Goal: Transaction & Acquisition: Book appointment/travel/reservation

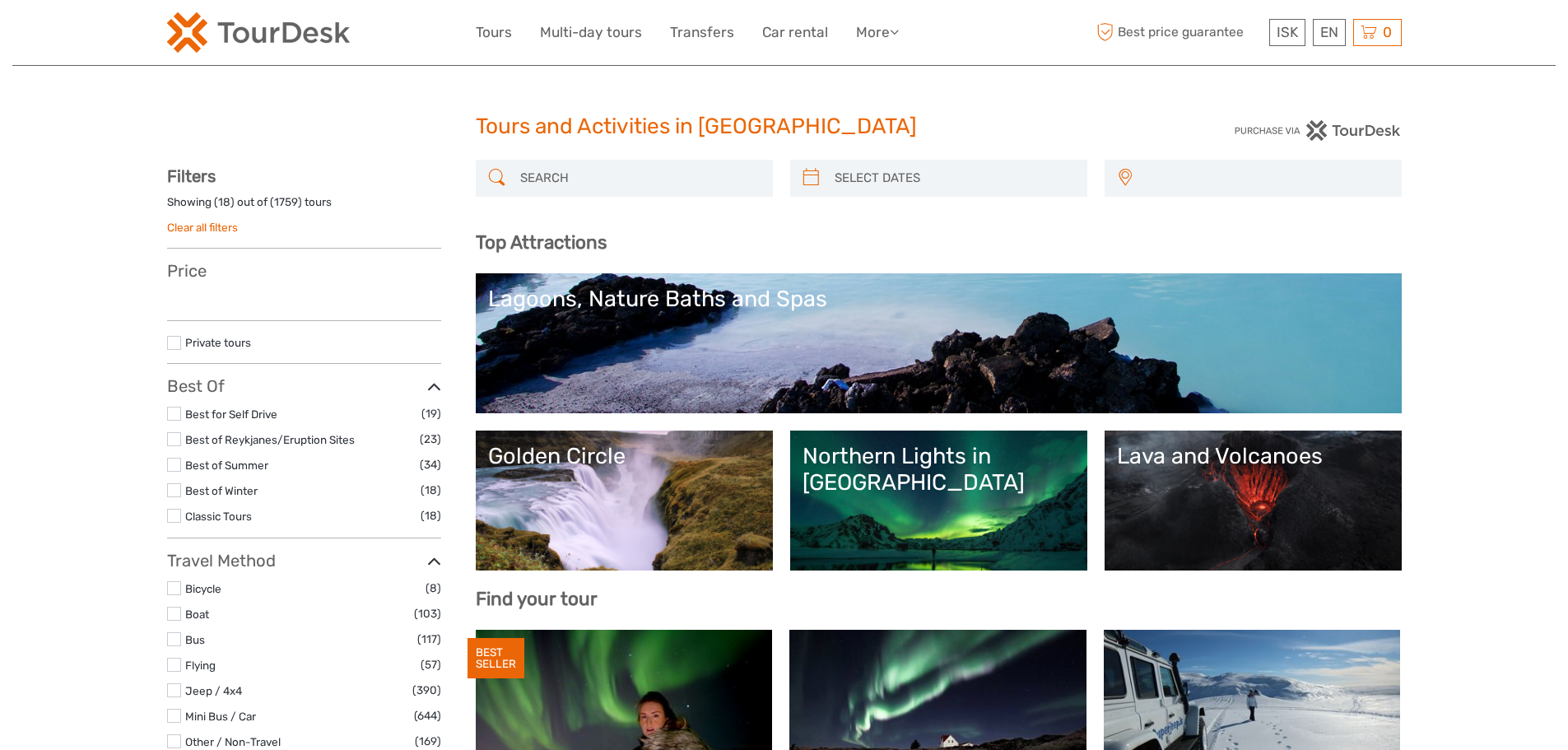
select select
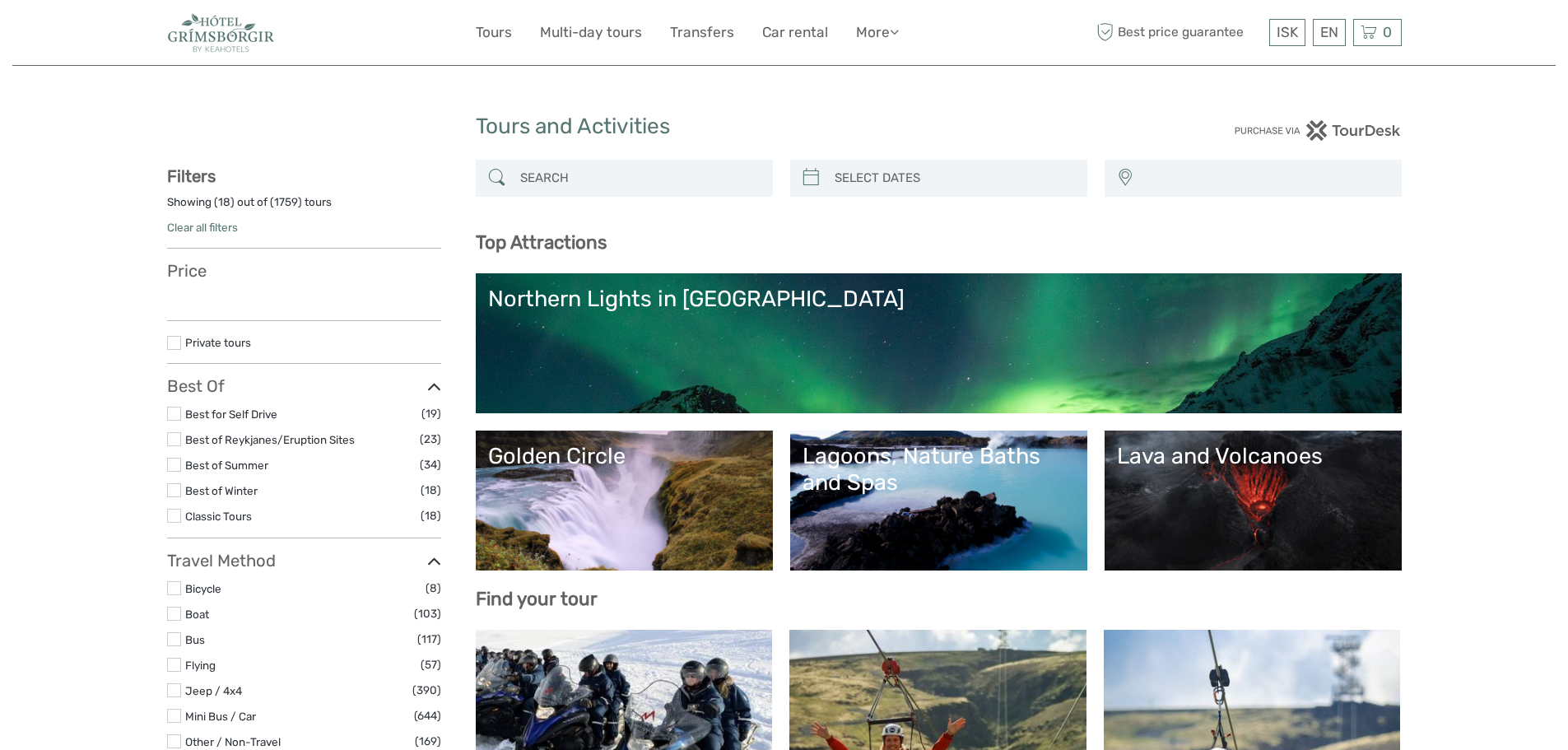
select select
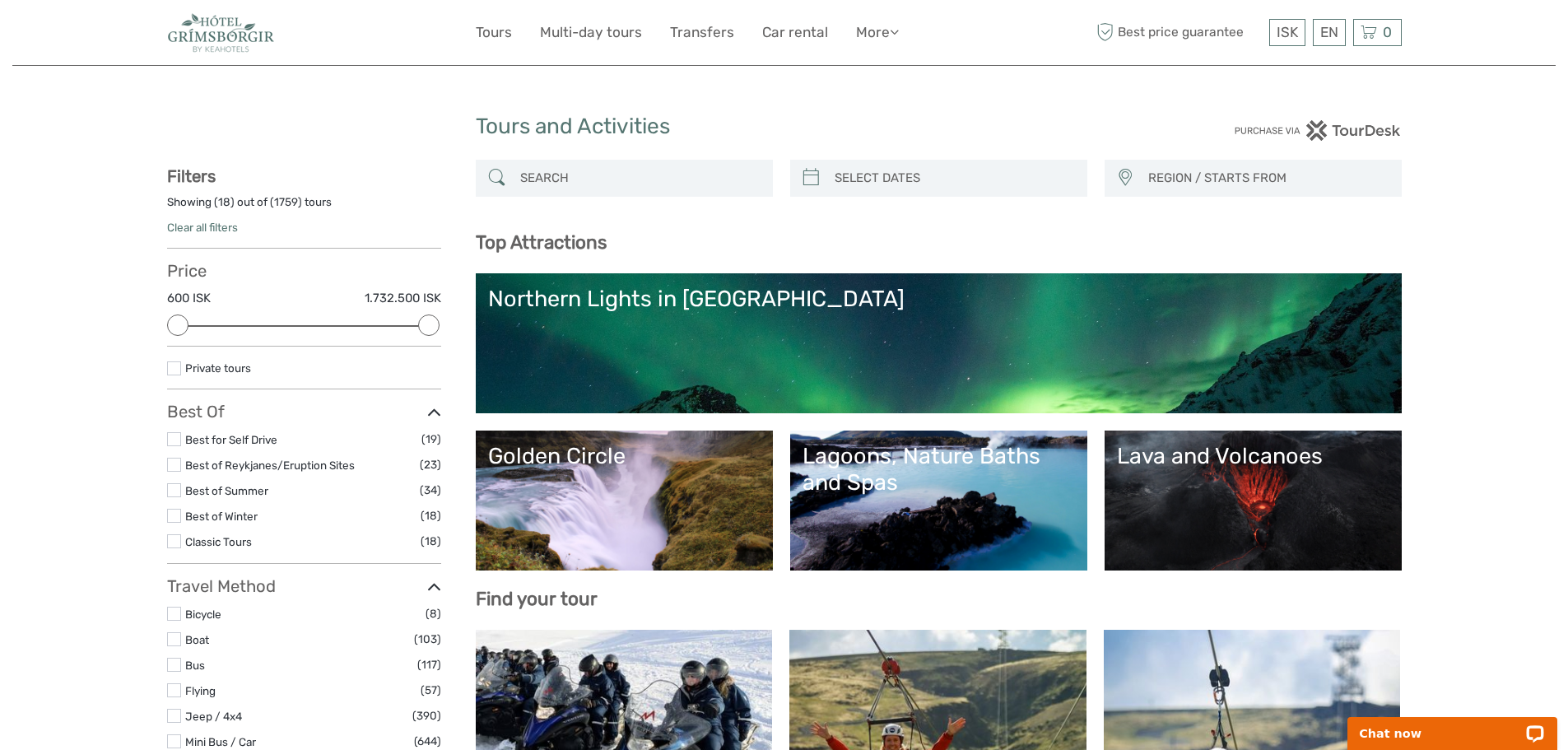
click at [1196, 170] on span "REGION / STARTS FROM" at bounding box center [1267, 178] width 253 height 27
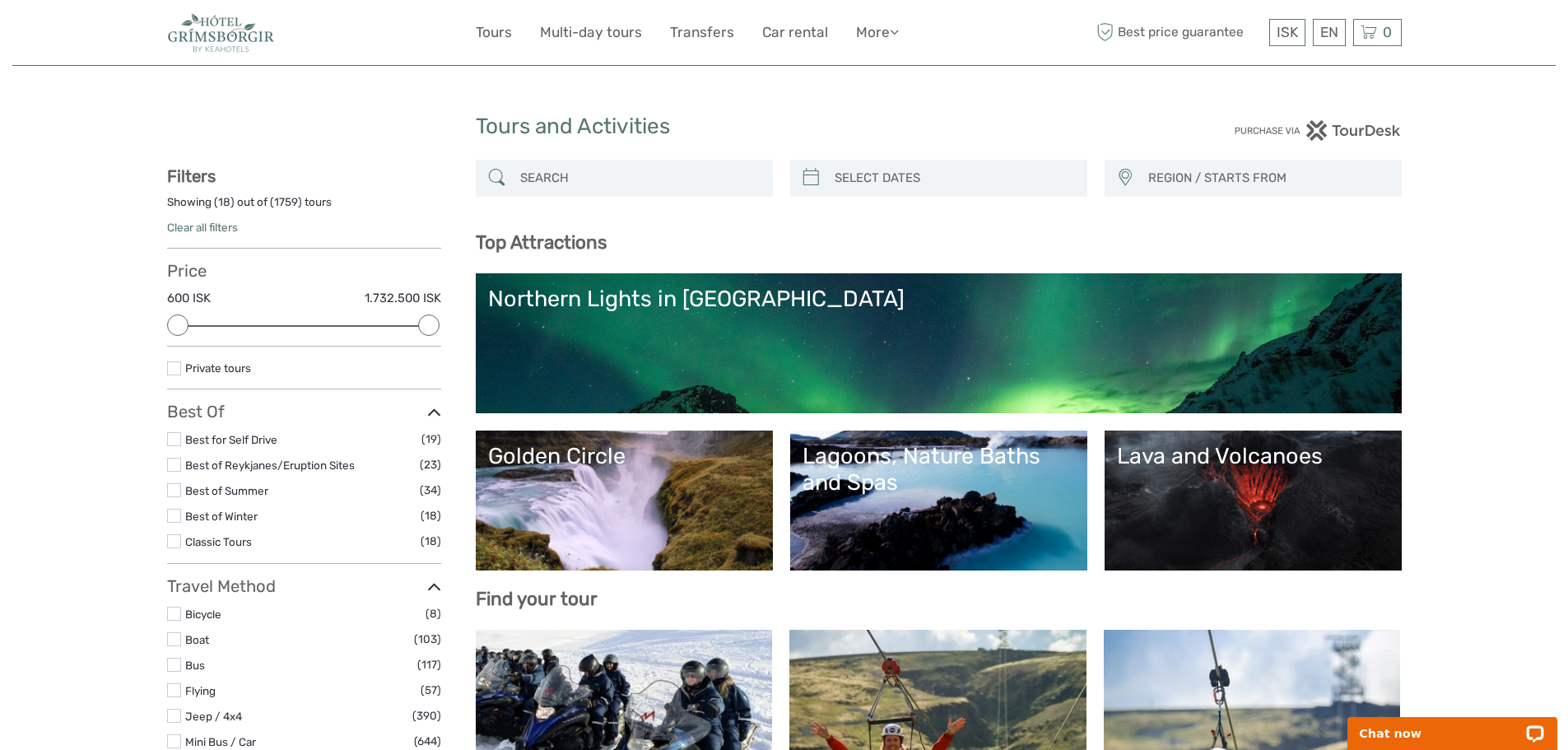
type input "09/09/2025"
click at [833, 180] on input "search" at bounding box center [953, 178] width 251 height 29
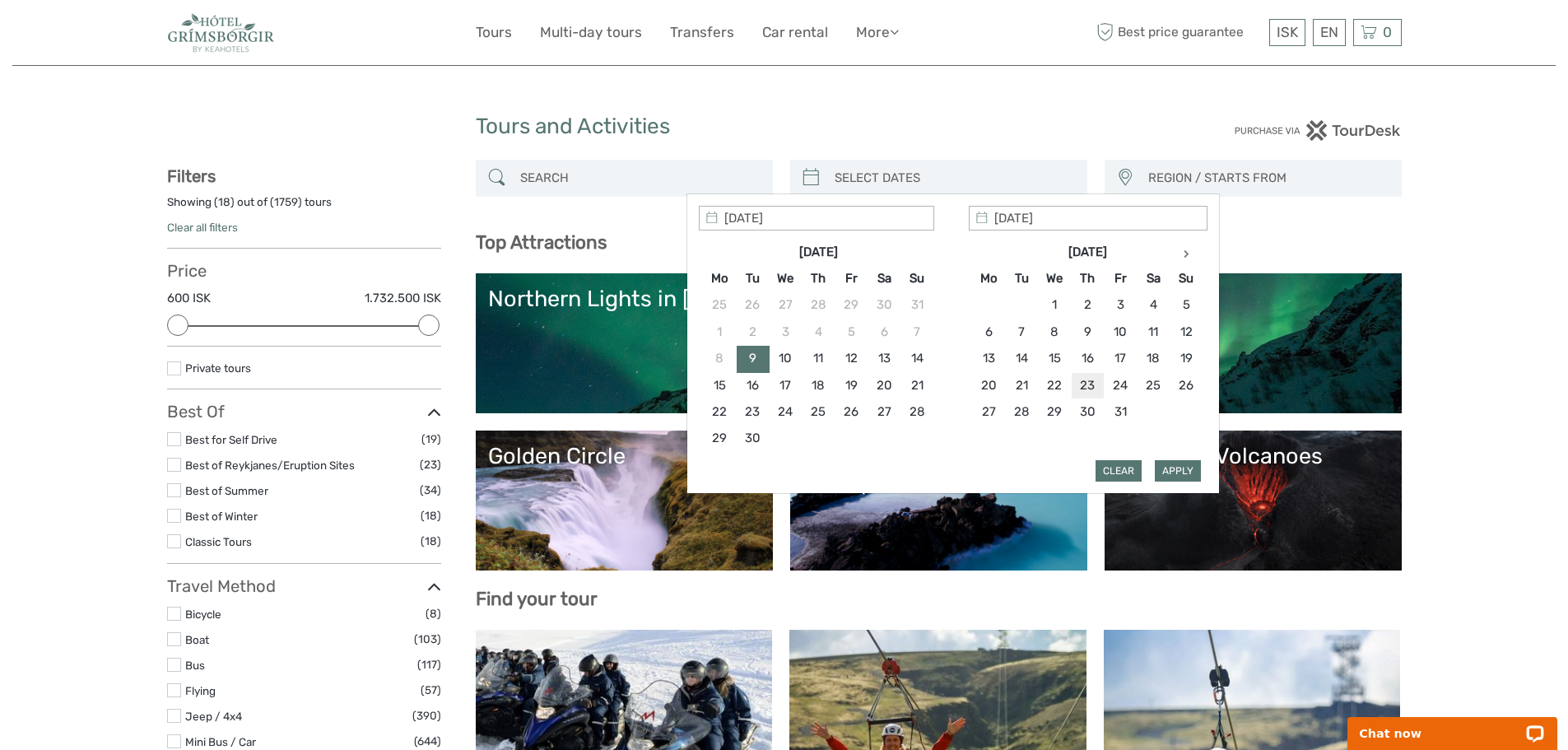
type input "23/10/2025"
type input "25/10/2025"
type input "23/10/2025"
click at [1169, 464] on button "Apply" at bounding box center [1178, 471] width 46 height 22
type input "23/10/2025 - 25/10/2025"
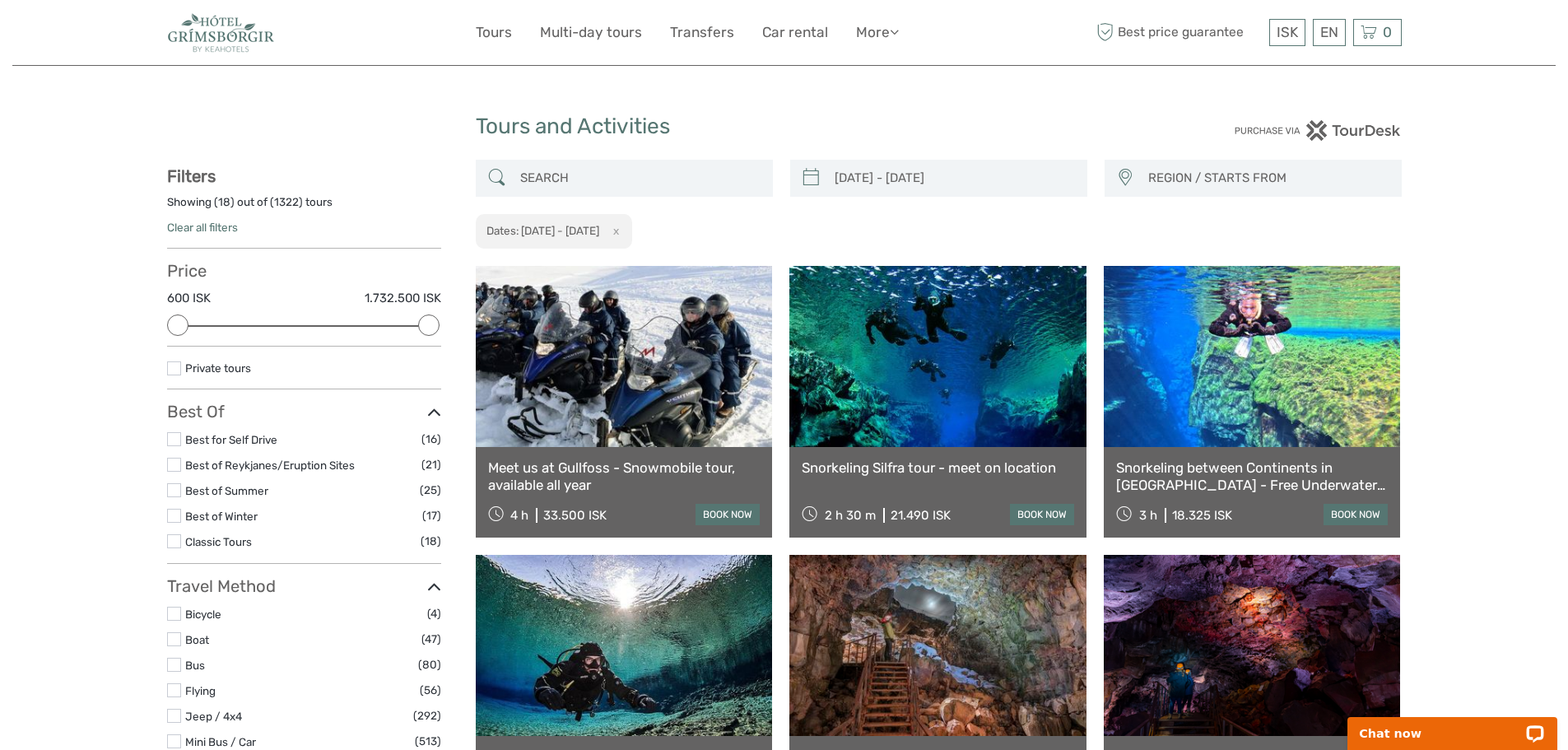
click at [538, 181] on input "search" at bounding box center [638, 178] width 251 height 29
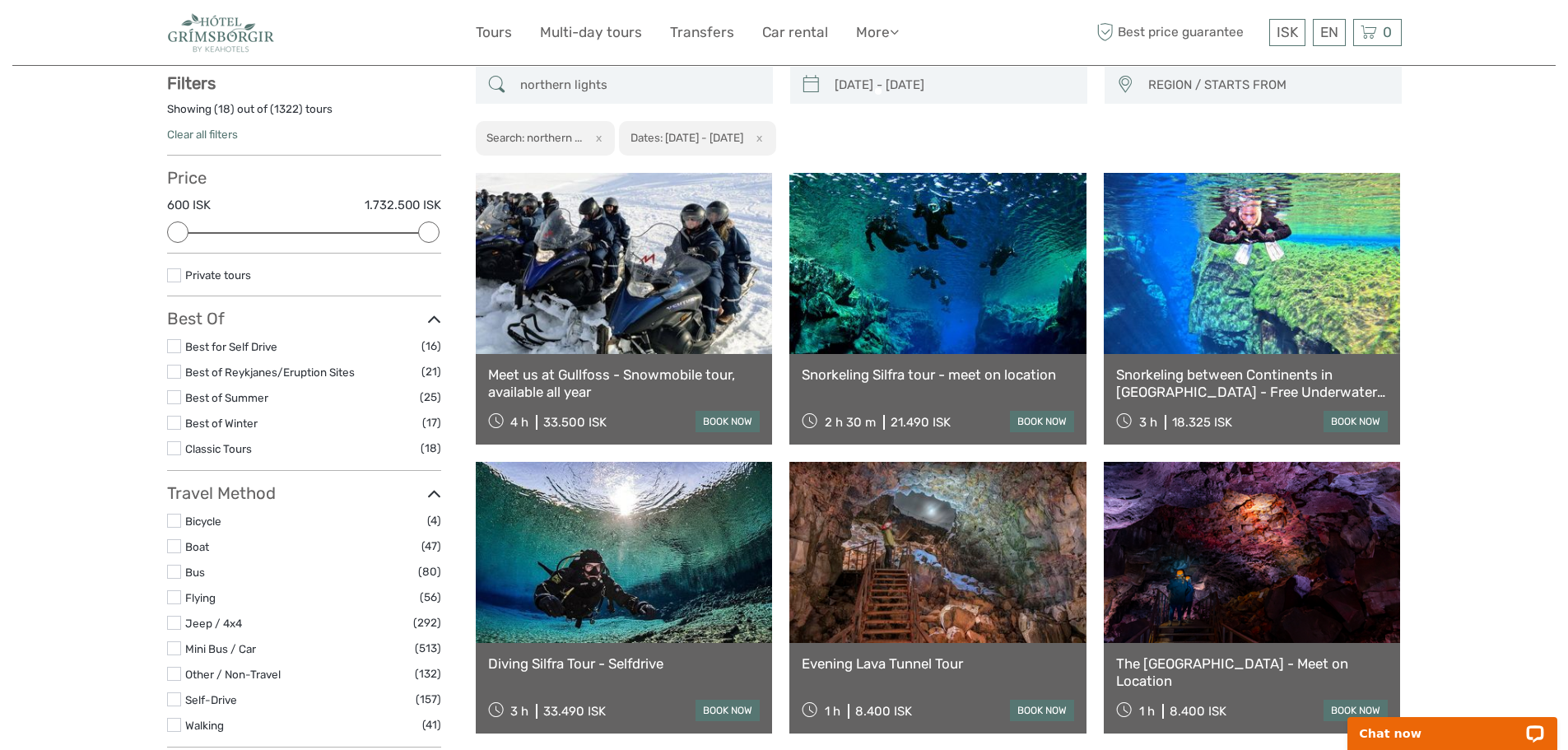
scroll to position [94, 0]
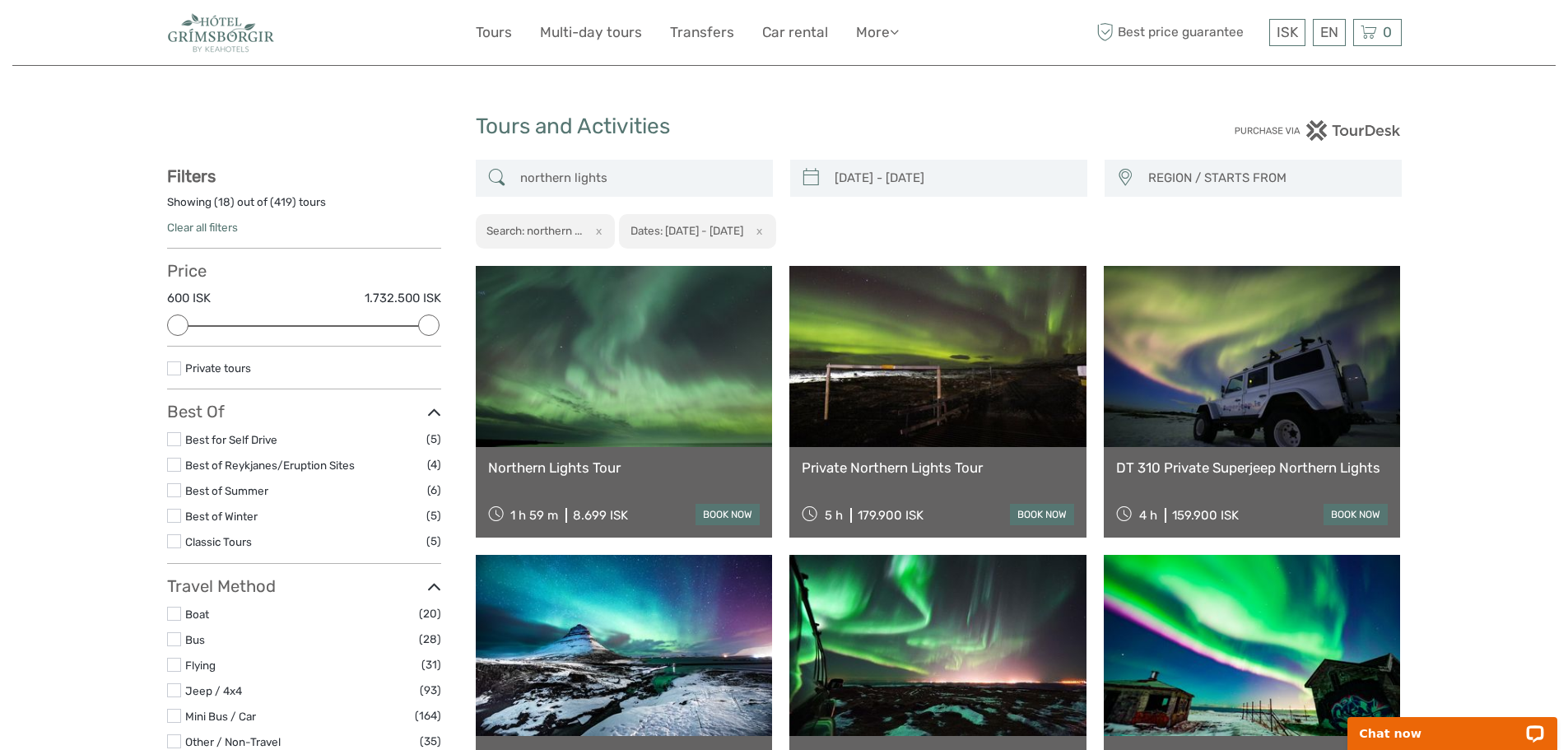
type input "northern lights"
click at [1213, 174] on span "REGION / STARTS FROM" at bounding box center [1267, 178] width 253 height 27
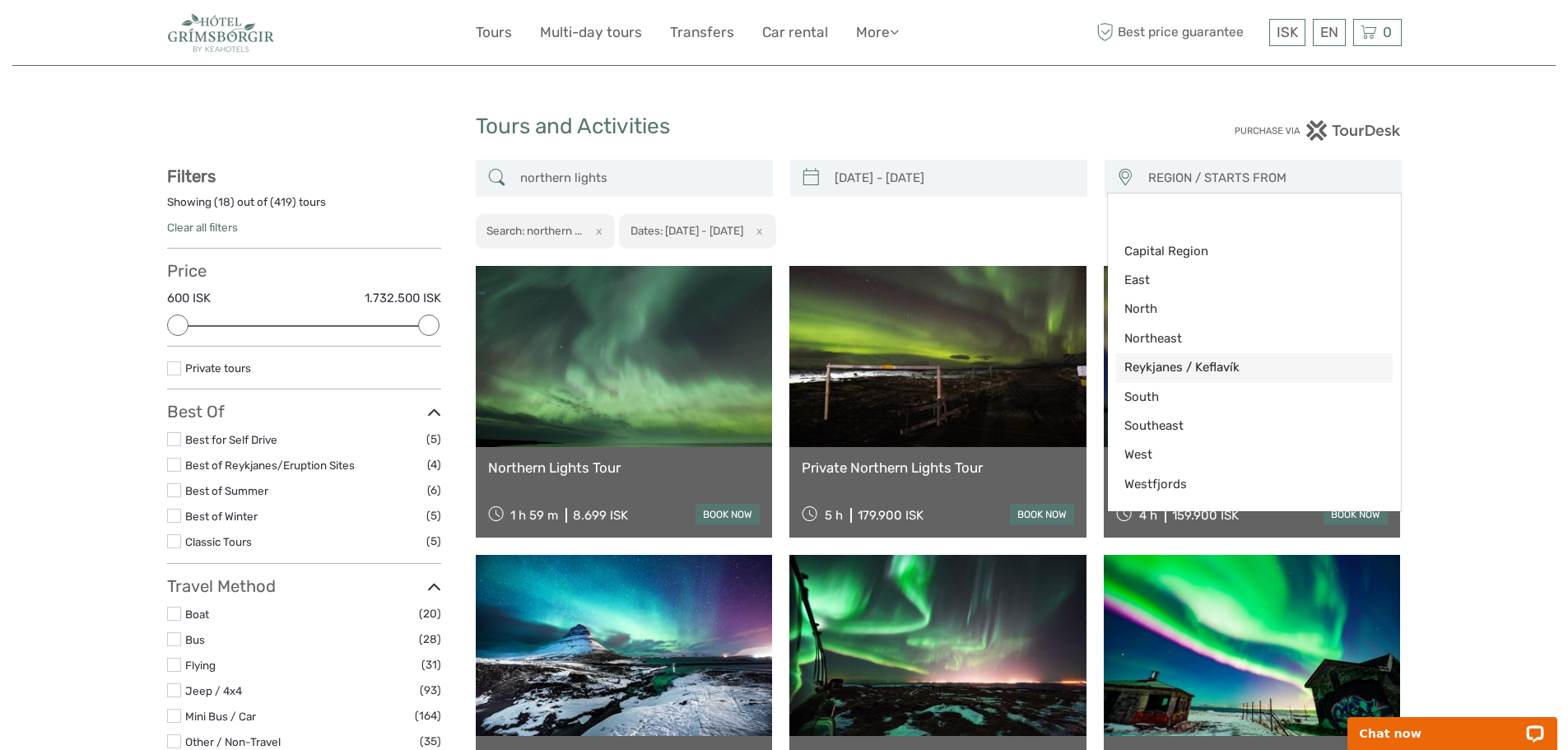
click at [1160, 362] on span "Reykjanes / Keflavík" at bounding box center [1240, 367] width 232 height 18
select select "Reykjanes / Keflavík"
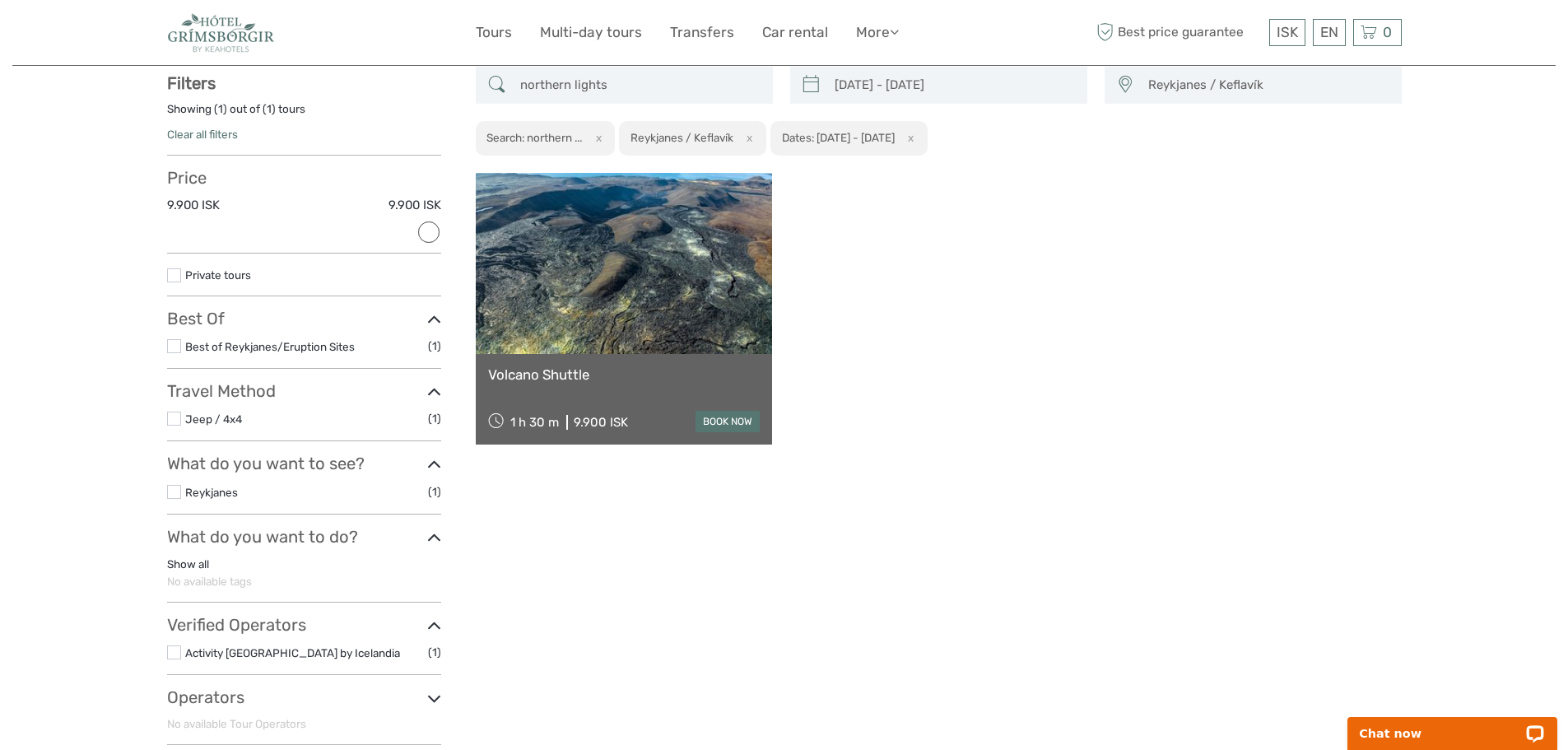
scroll to position [94, 0]
click at [1197, 75] on span "Reykjanes / Keflavík" at bounding box center [1267, 84] width 253 height 27
click at [1211, 261] on link "Reykjanes / Keflavík" at bounding box center [1254, 273] width 277 height 29
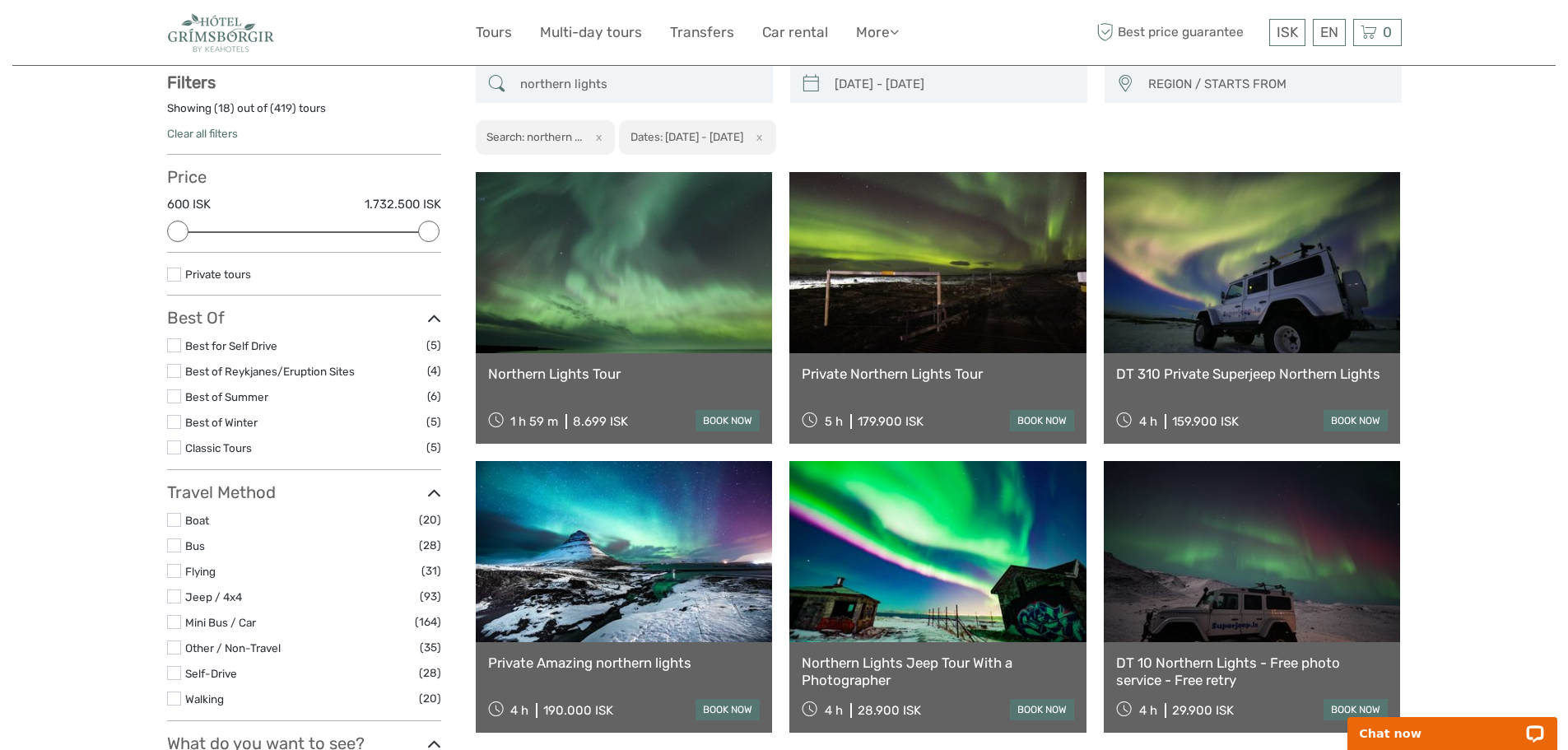
click at [1196, 98] on div "REGION / STARTS FROM Capital Region East North Northeast Reykjanes / Keflavík S…" at bounding box center [1253, 84] width 297 height 37
drag, startPoint x: 1215, startPoint y: 70, endPoint x: 1213, endPoint y: 92, distance: 22.1
click at [1215, 70] on span "REGION / STARTS FROM" at bounding box center [1267, 84] width 253 height 27
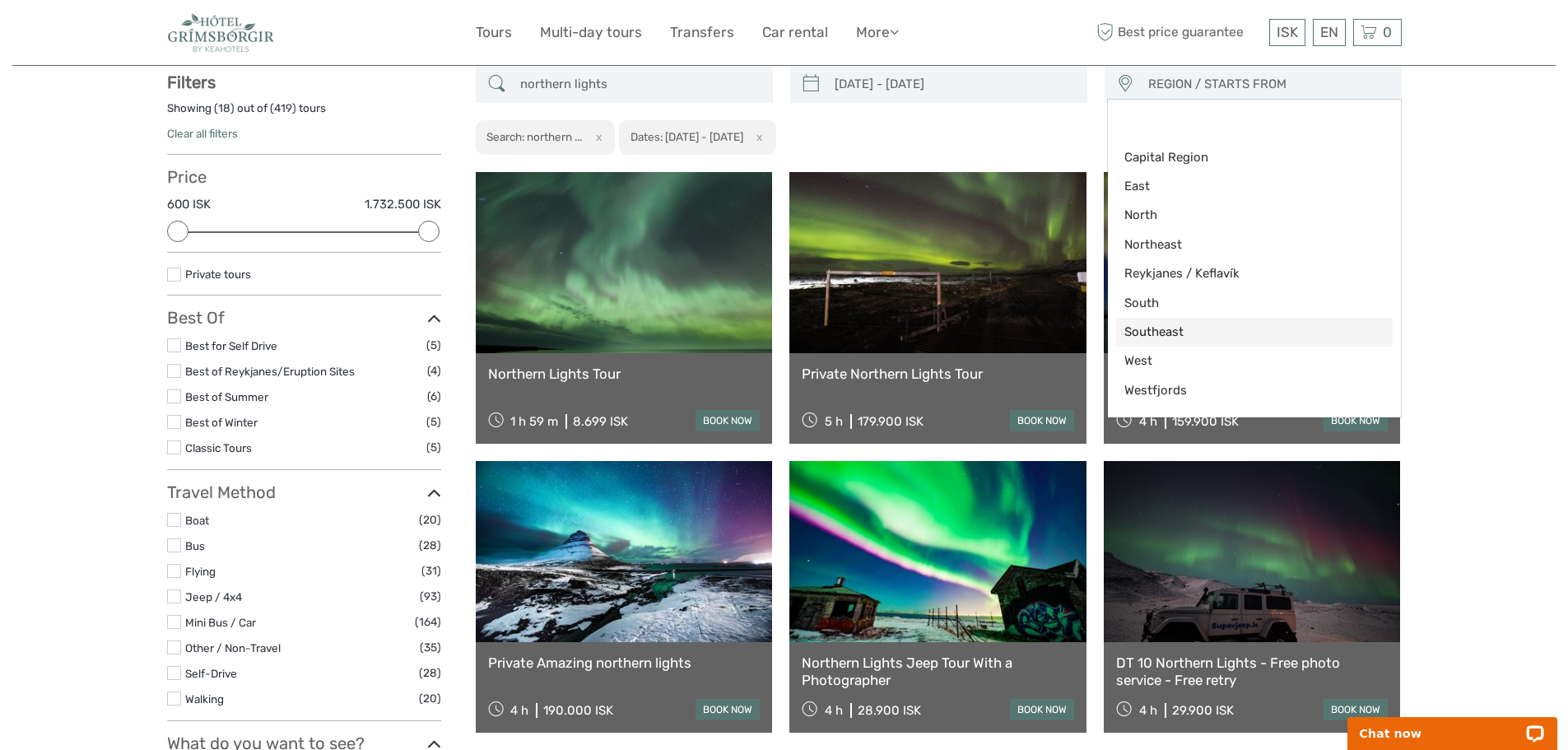
click at [1151, 324] on span "Southeast" at bounding box center [1240, 332] width 232 height 18
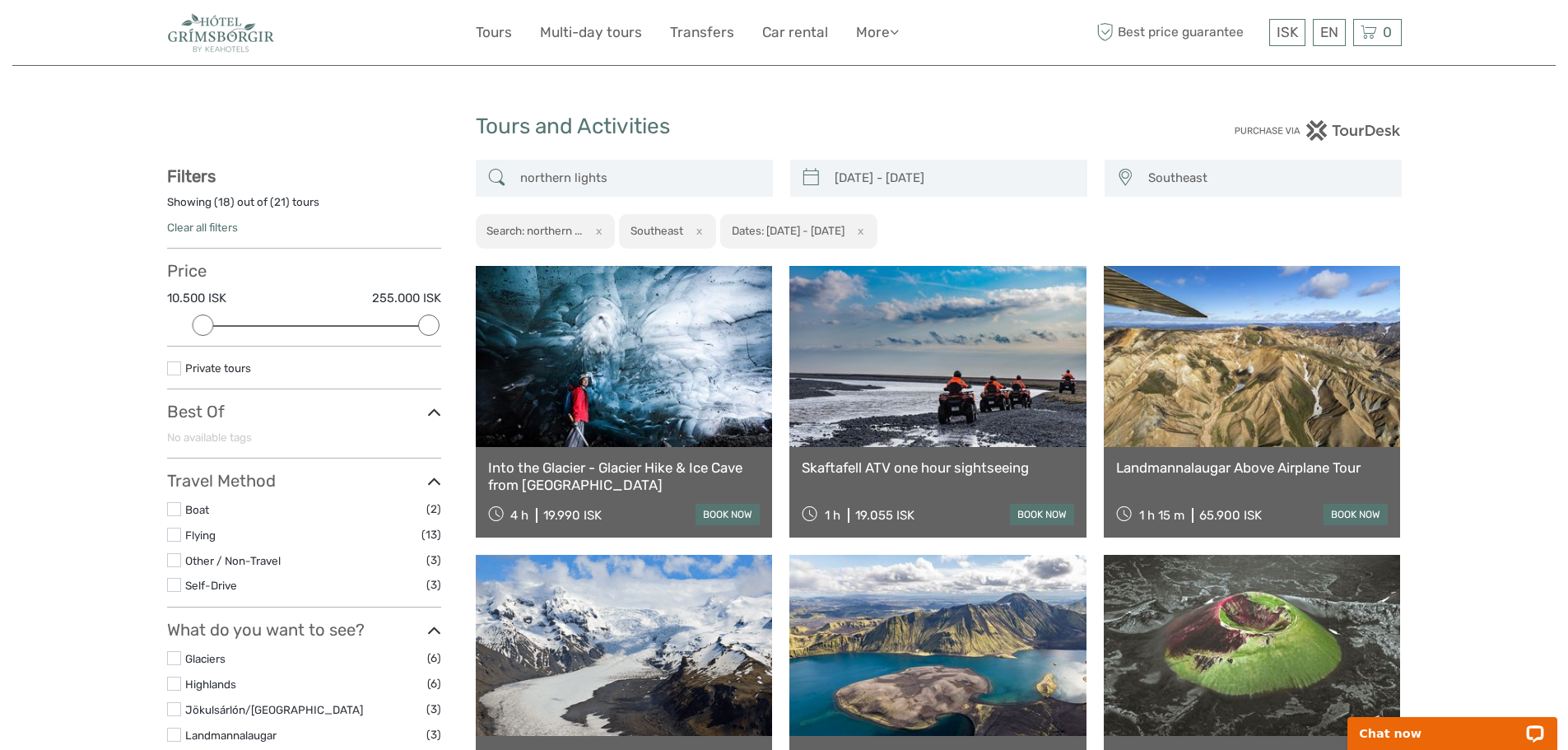
click at [1179, 174] on span "Southeast" at bounding box center [1267, 178] width 253 height 27
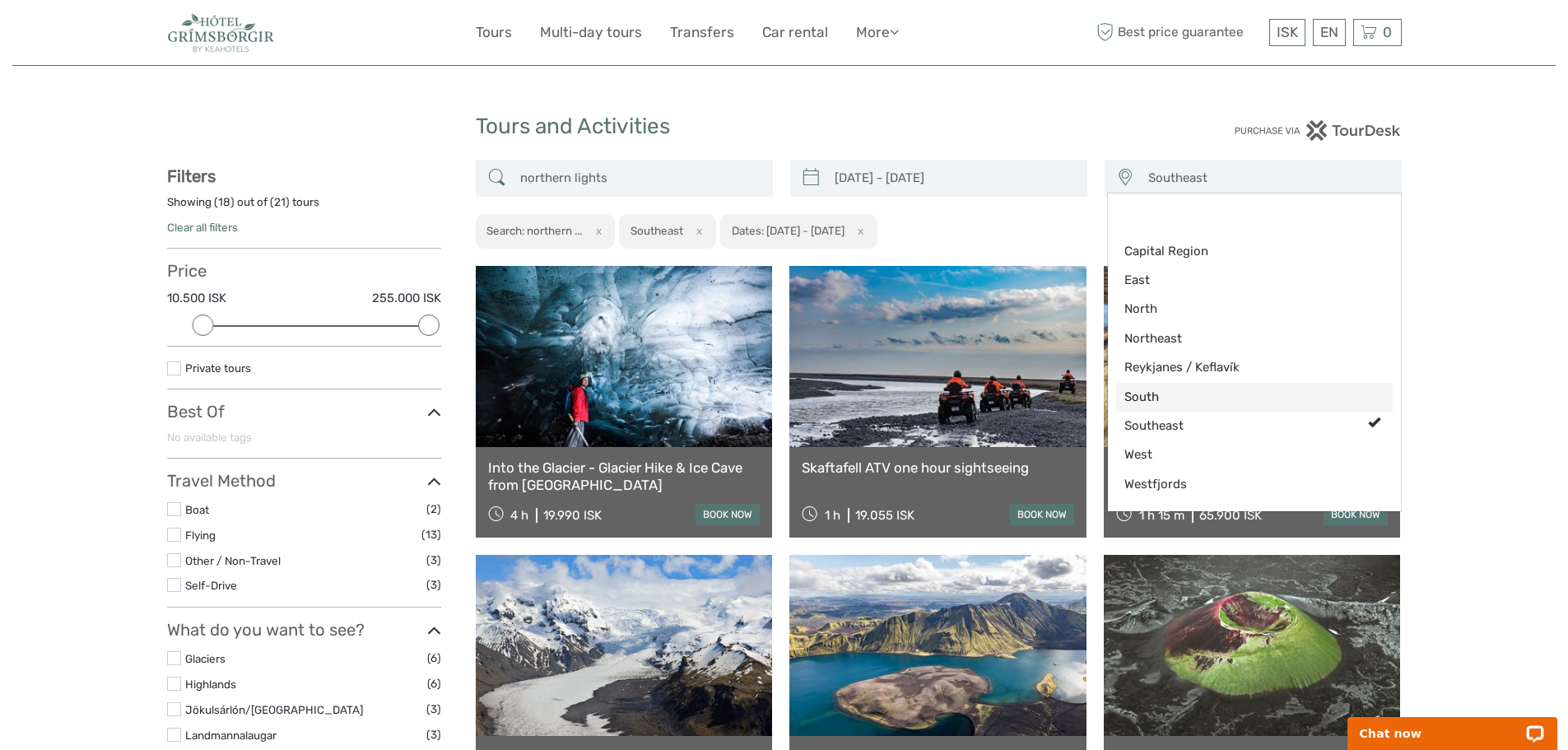
click at [1158, 399] on span "South" at bounding box center [1240, 397] width 232 height 18
select select "South"
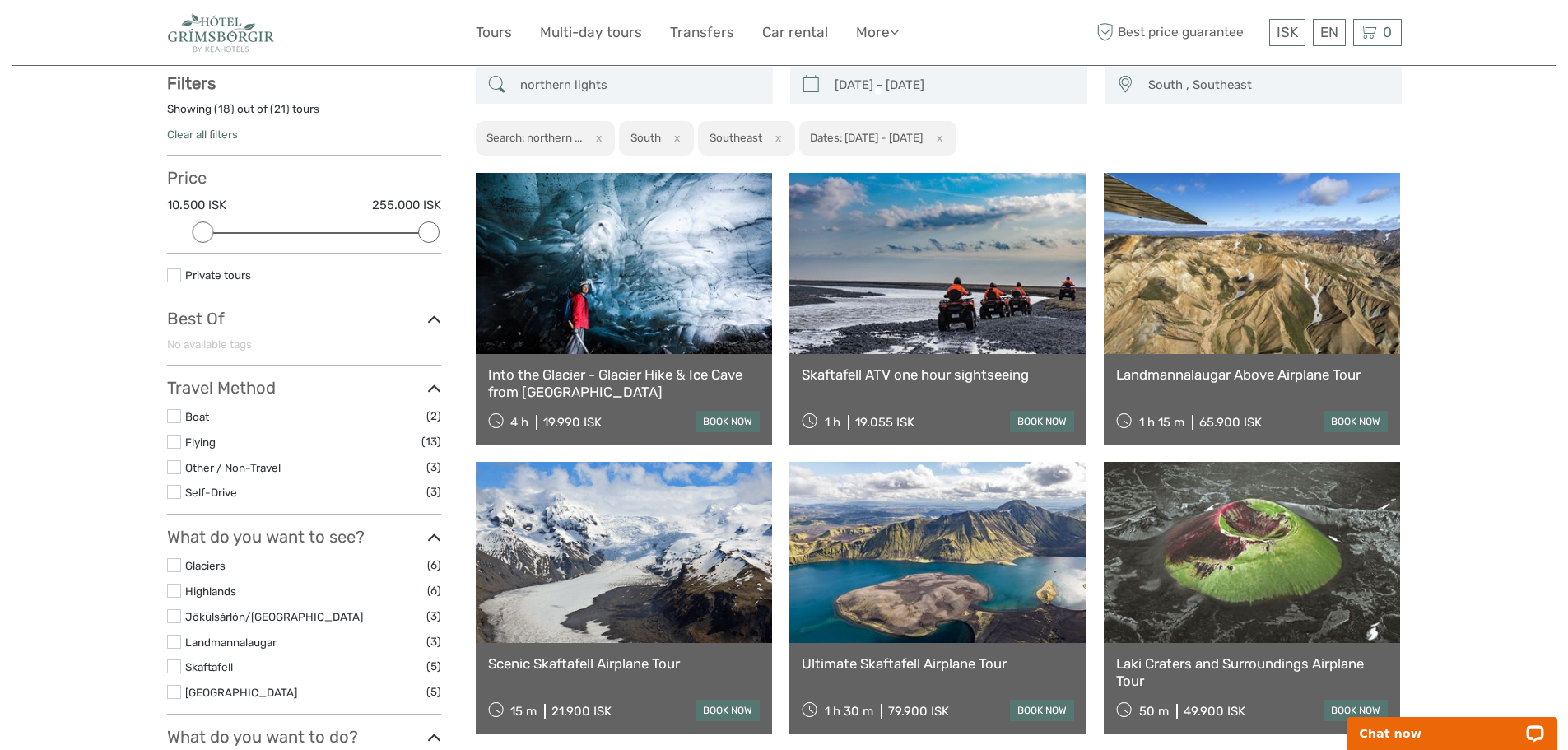
scroll to position [94, 0]
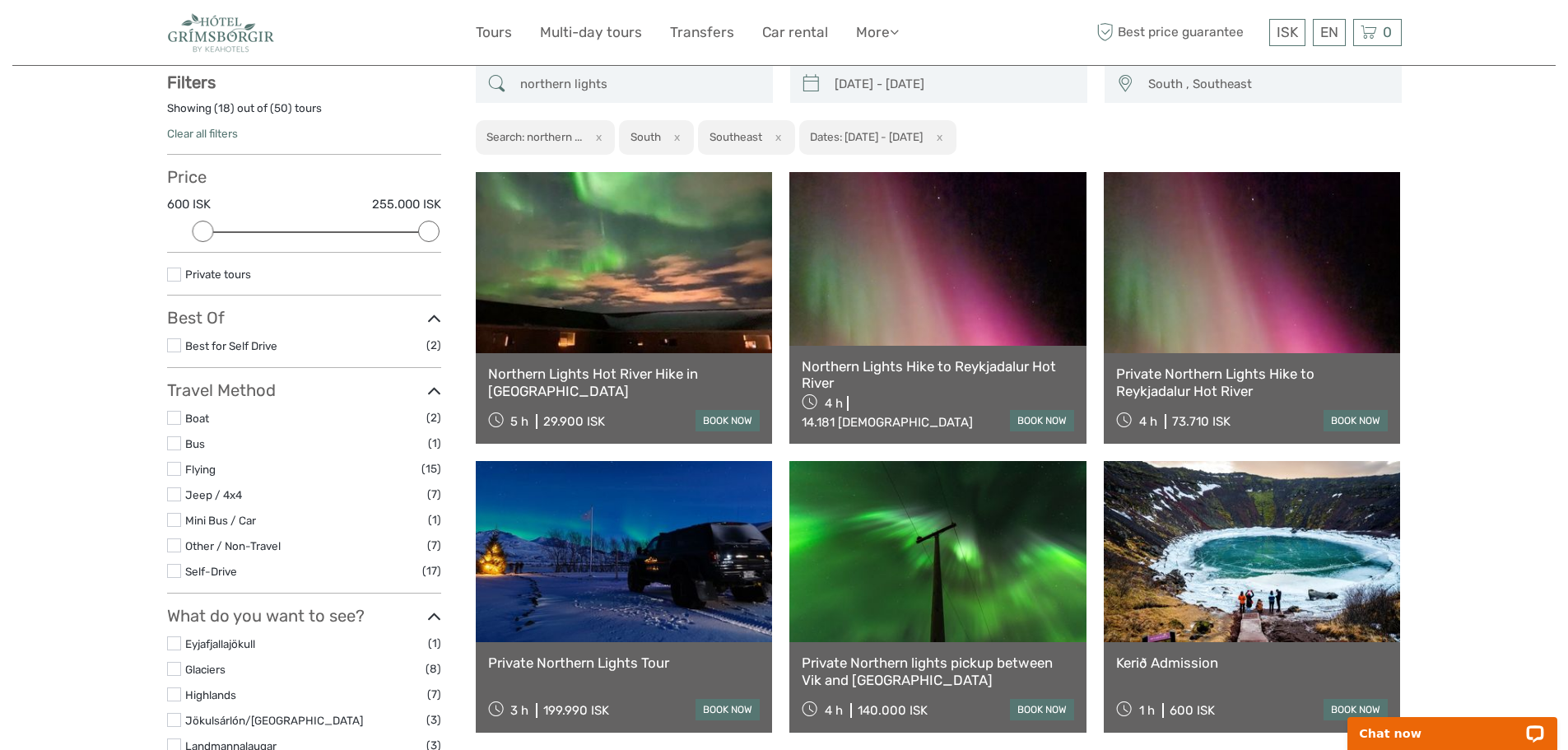
click at [585, 319] on link at bounding box center [624, 263] width 297 height 181
